Goal: Task Accomplishment & Management: Complete application form

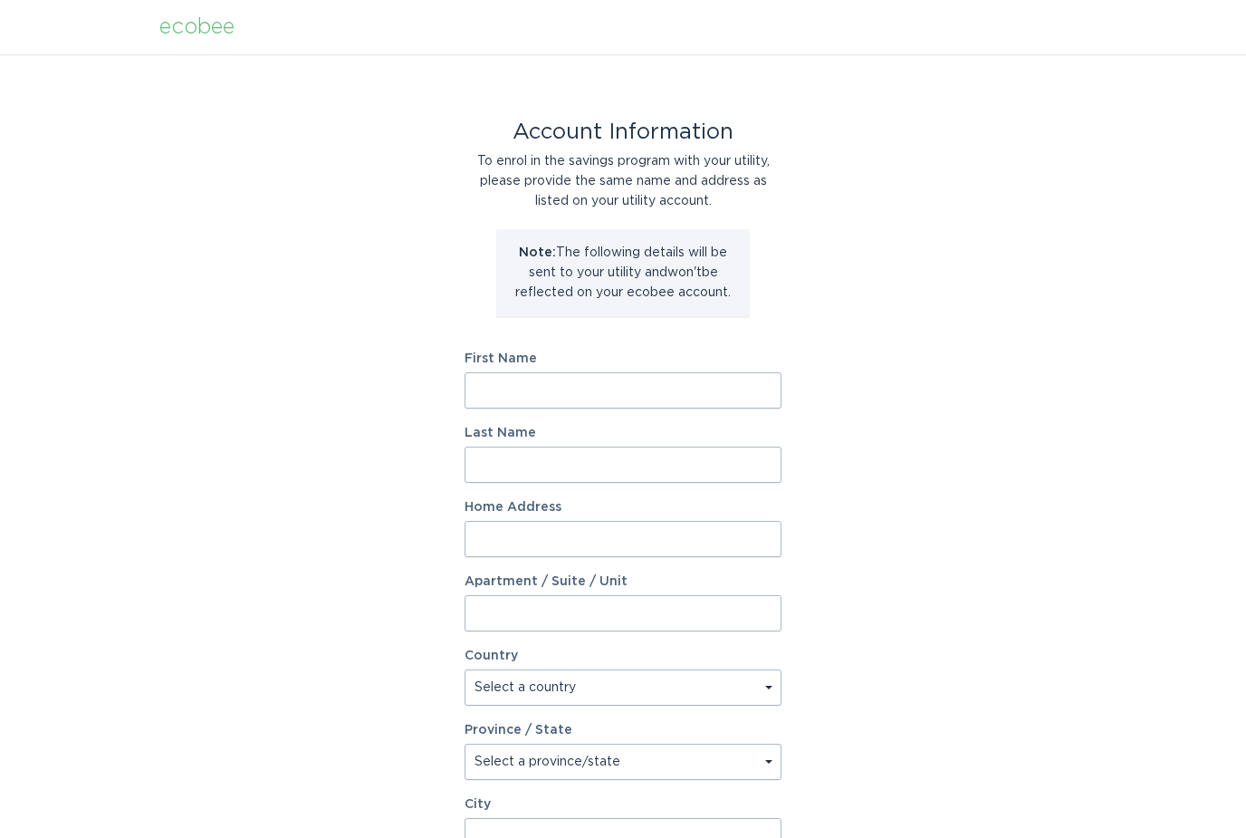
click at [579, 396] on input "First Name" at bounding box center [622, 390] width 317 height 36
type input "[PERSON_NAME]"
type input "6 [GEOGRAPHIC_DATA]"
select select "US"
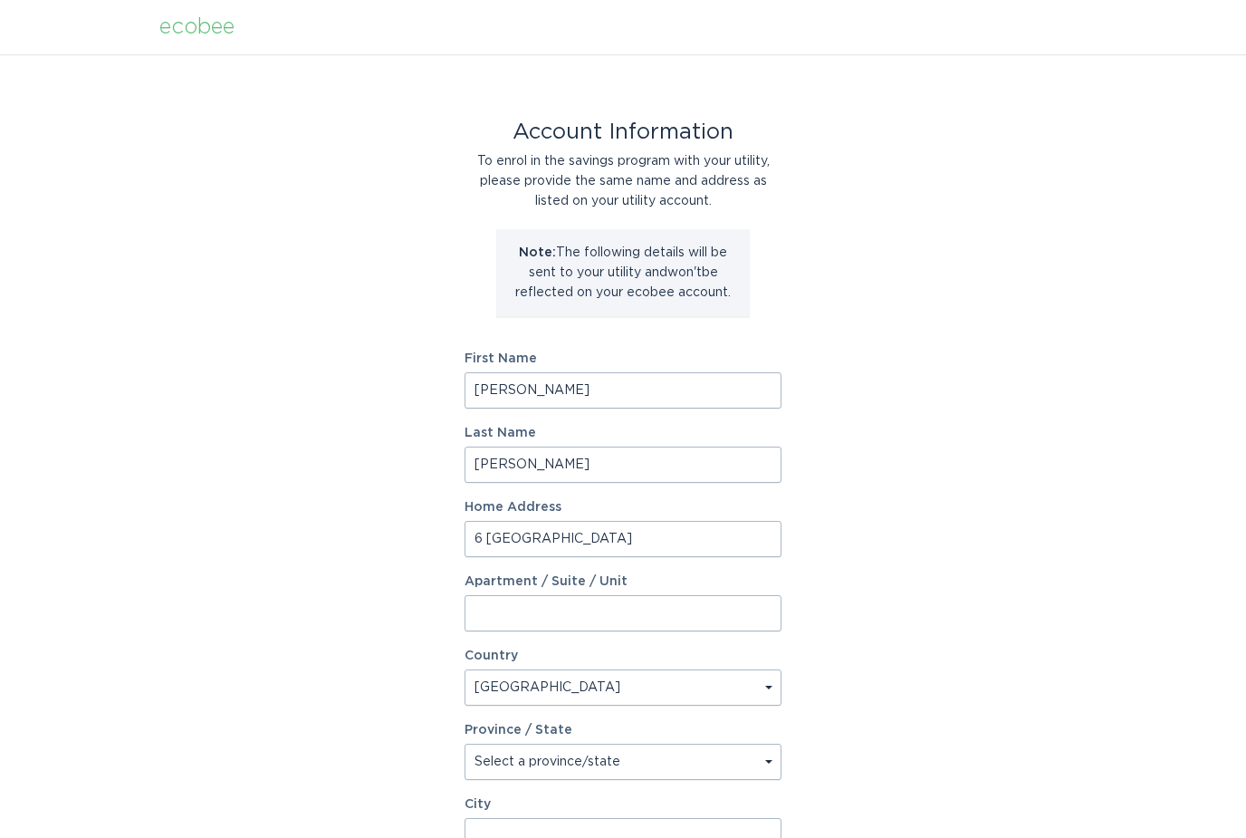
select select "CT"
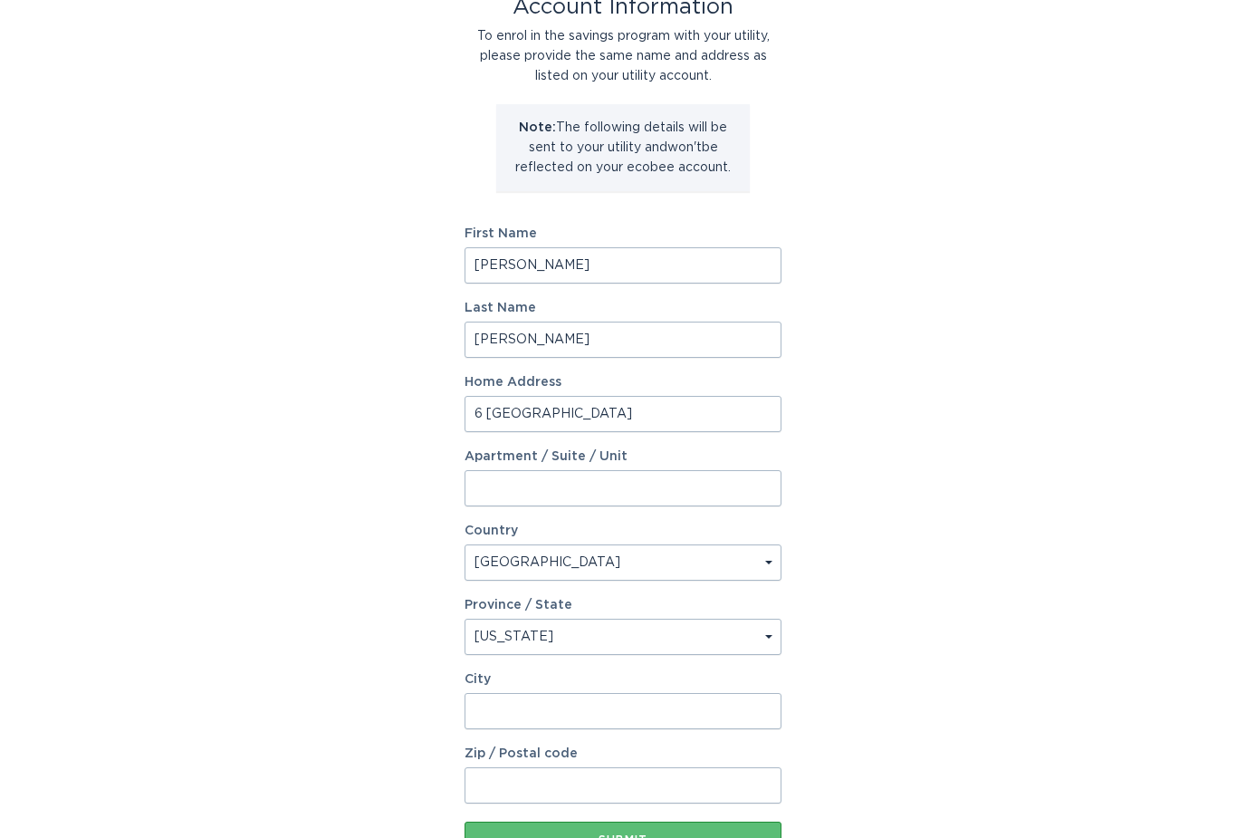
scroll to position [206, 0]
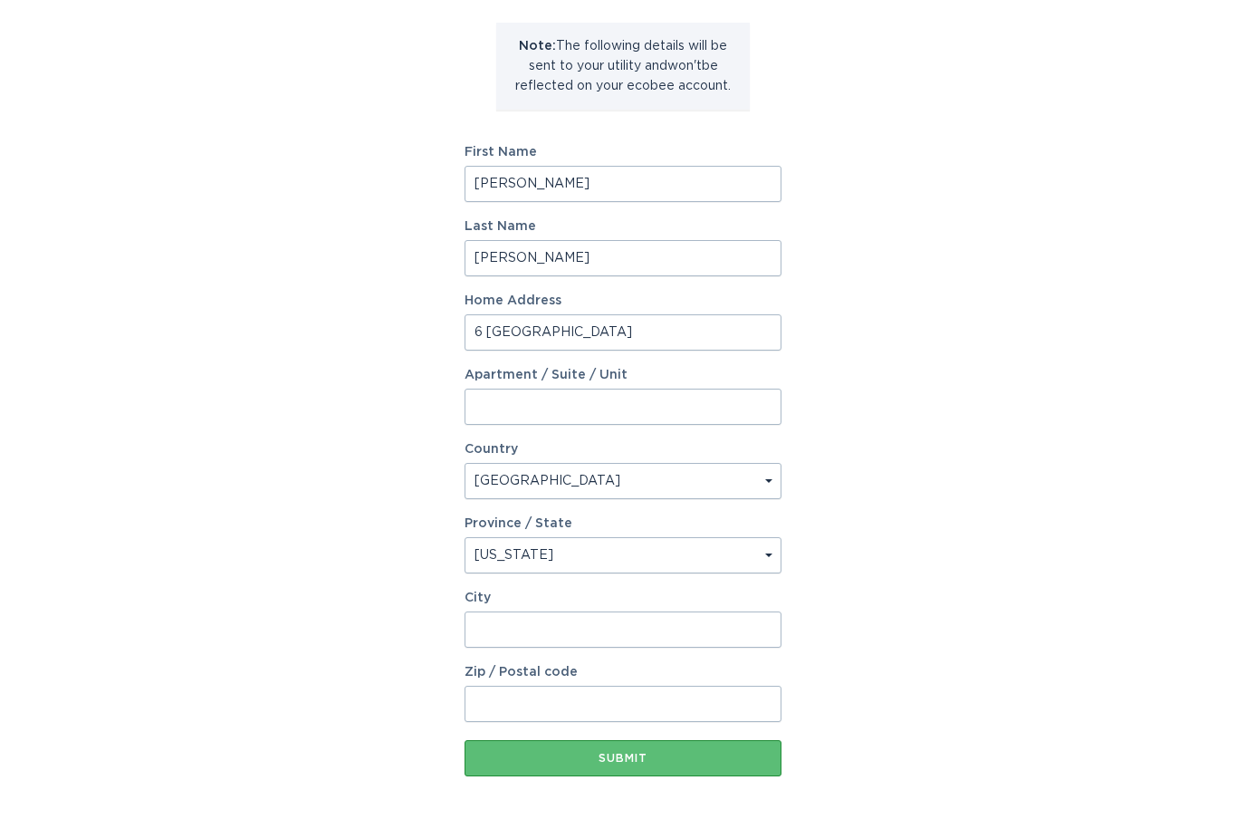
click at [534, 627] on input "City" at bounding box center [622, 629] width 317 height 36
type input "[GEOGRAPHIC_DATA]"
type input "06812"
click at [608, 745] on button "Submit" at bounding box center [622, 758] width 317 height 36
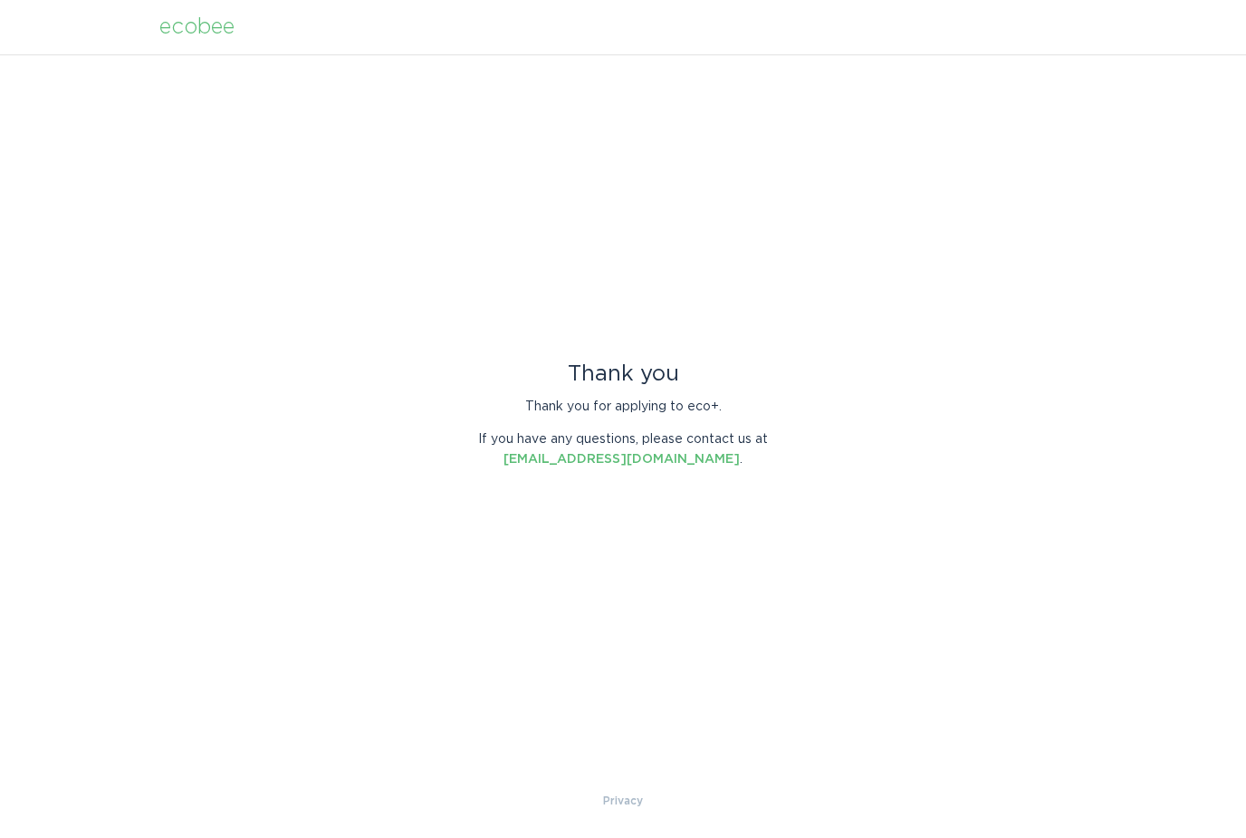
scroll to position [0, 0]
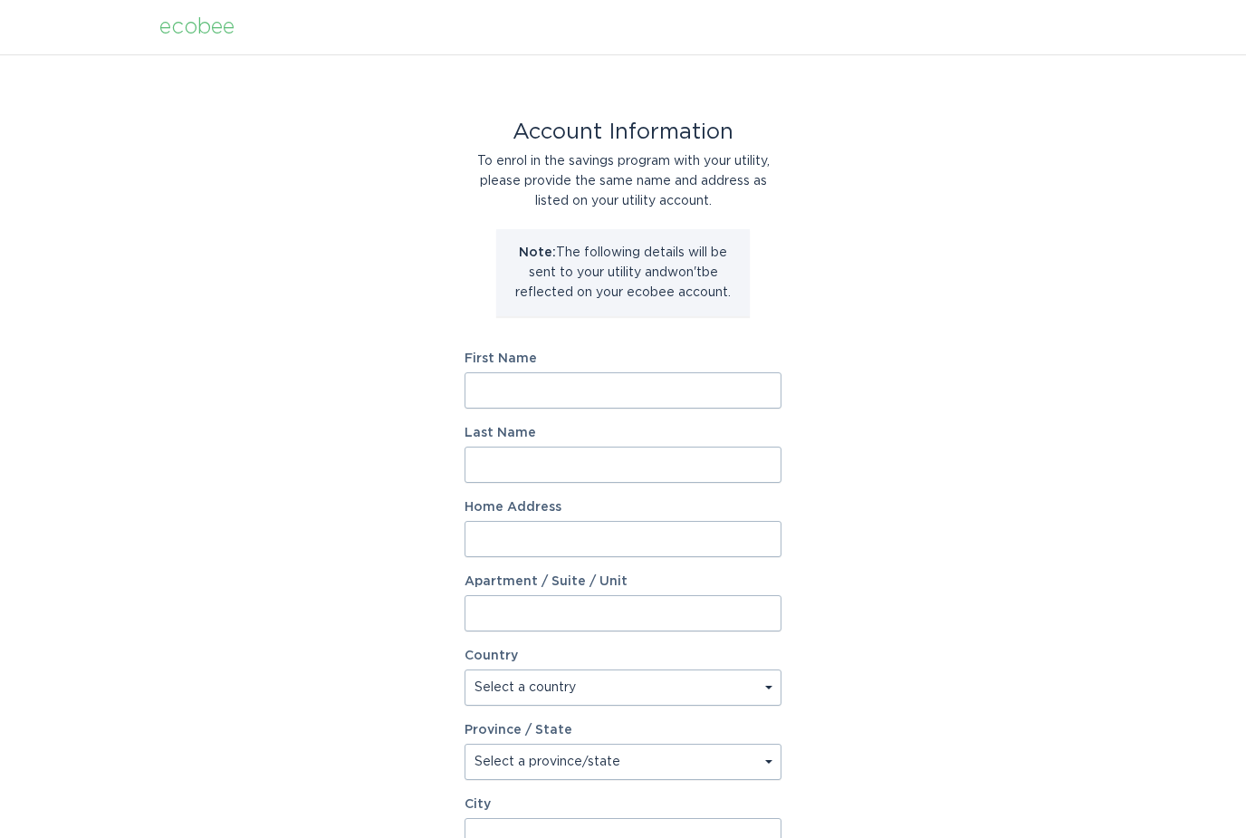
click at [513, 391] on input "First Name" at bounding box center [622, 390] width 317 height 36
type input "[PERSON_NAME]"
type input "6 [GEOGRAPHIC_DATA]"
select select "US"
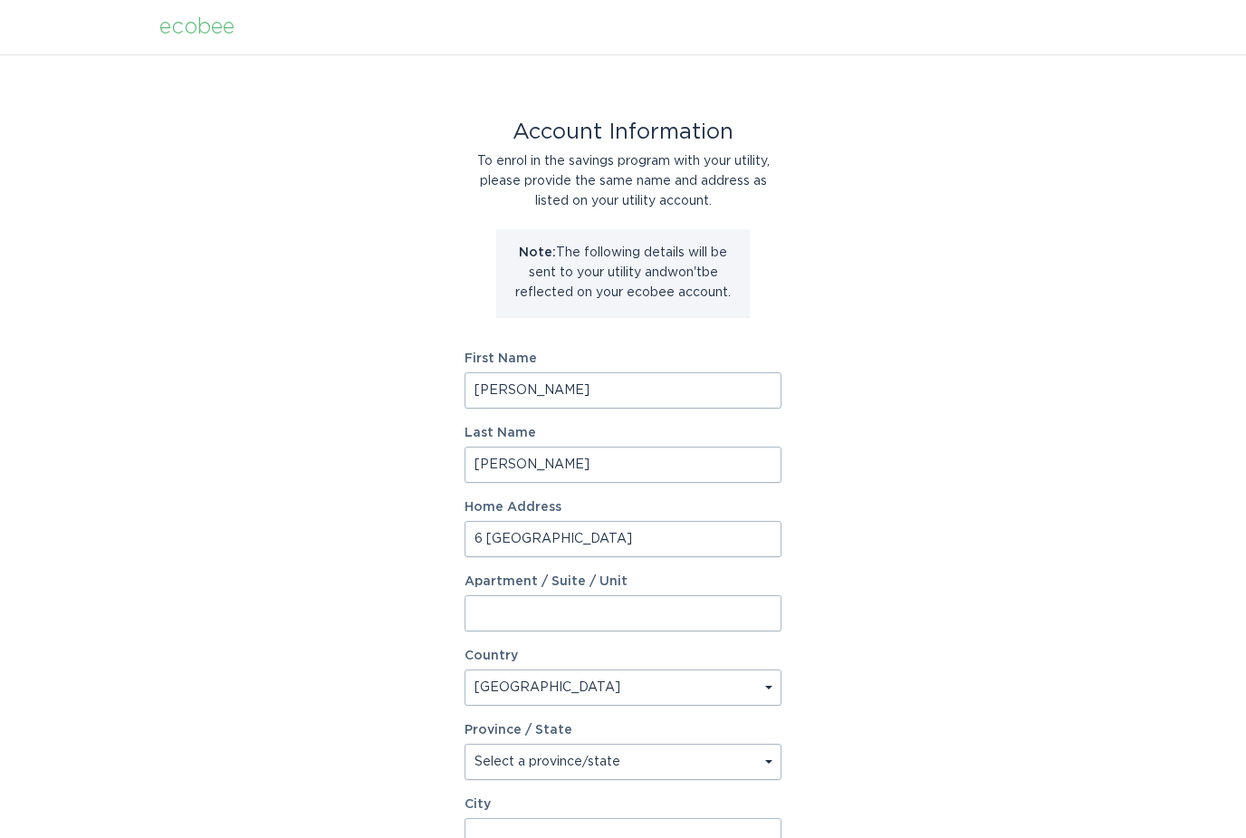
select select "CT"
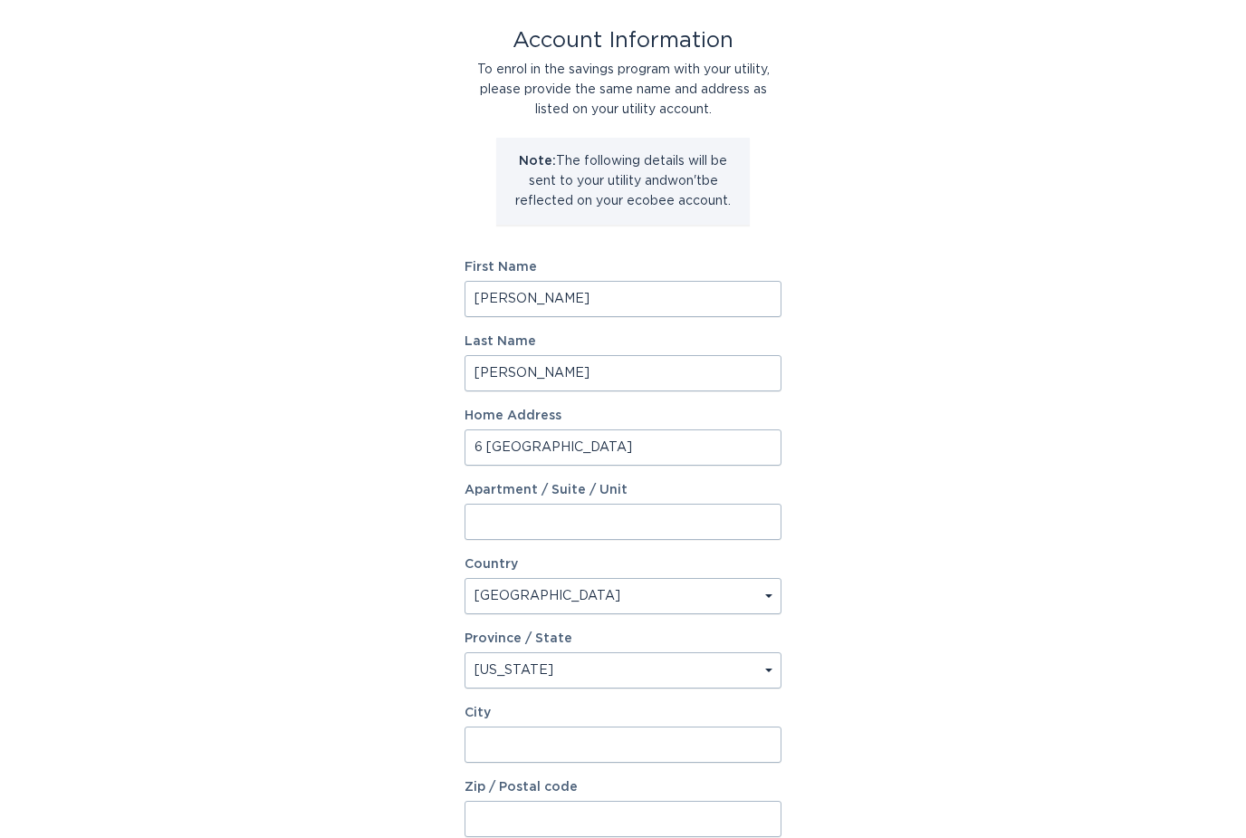
scroll to position [206, 0]
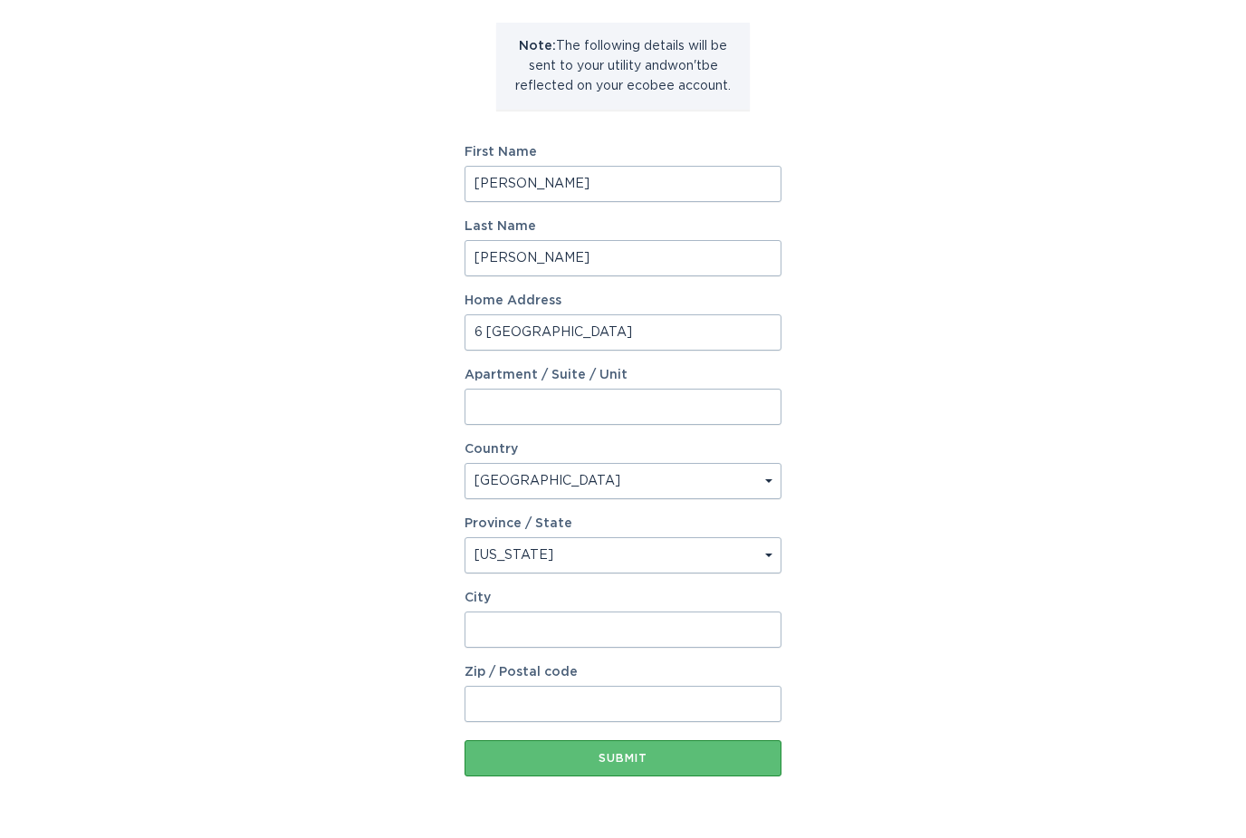
click at [514, 635] on input "City" at bounding box center [622, 629] width 317 height 36
type input "[GEOGRAPHIC_DATA]"
type input "06812"
click at [621, 755] on div "Submit" at bounding box center [623, 757] width 299 height 11
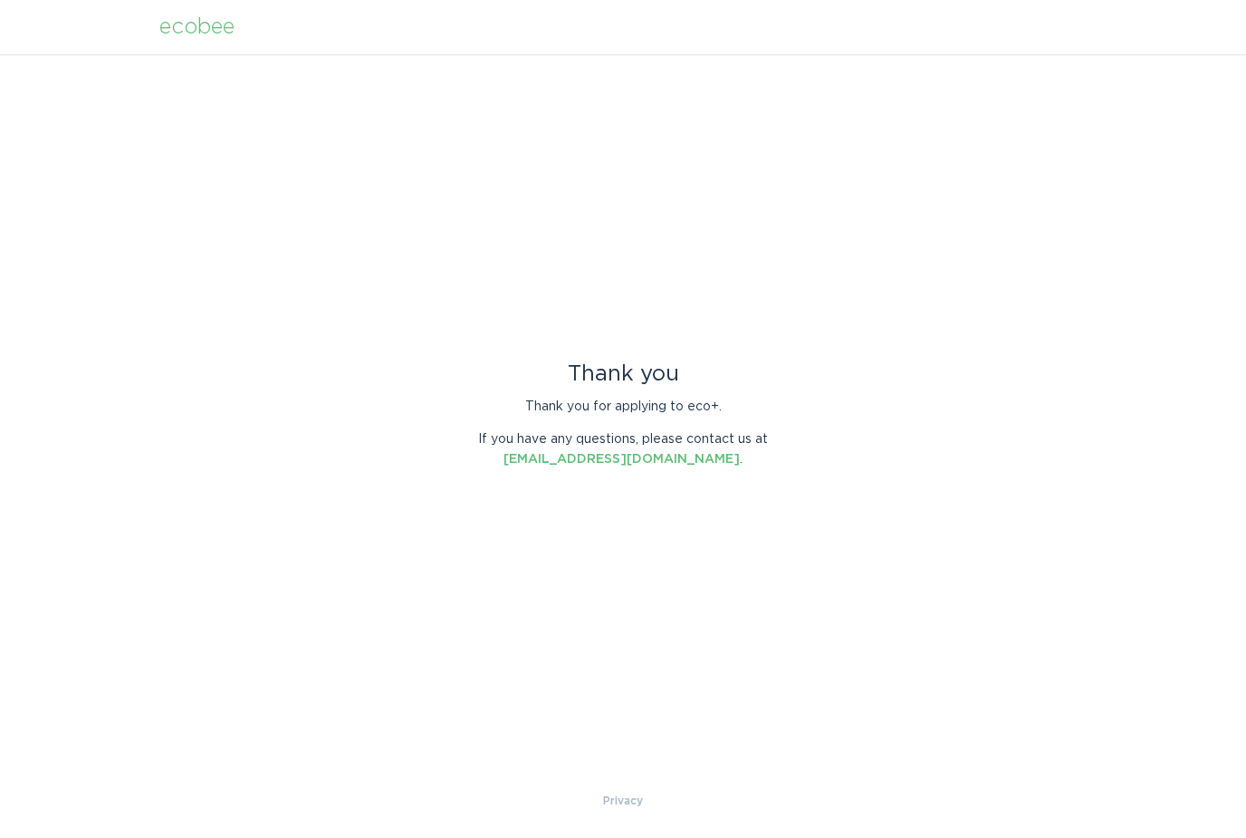
scroll to position [0, 0]
